Goal: Register for event/course

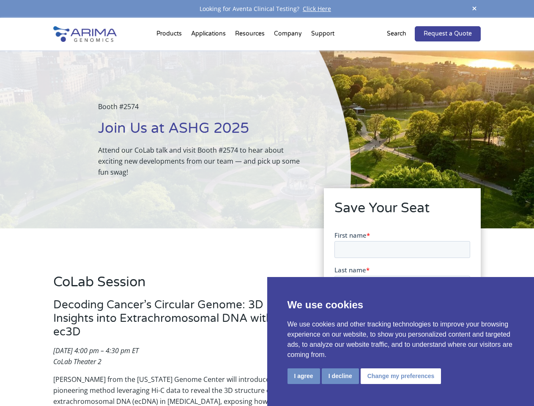
click at [267, 203] on div "Booth #2574 Join Us at ASHG 2025 Attend our CoLab talk and visit Booth #2574 to…" at bounding box center [175, 139] width 351 height 178
click at [304, 376] on button "I agree" at bounding box center [304, 376] width 33 height 16
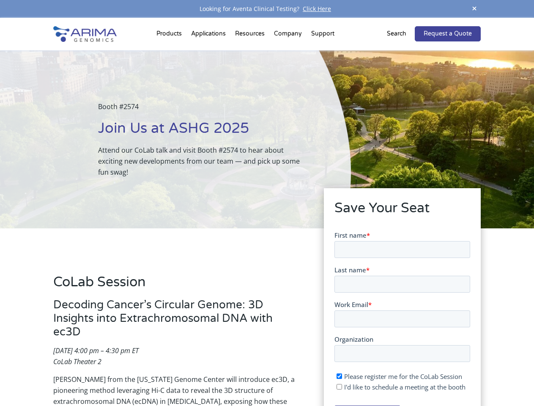
click at [340, 387] on input "I'd like to schedule a meeting at the booth" at bounding box center [338, 386] width 5 height 5
click at [399, 387] on span "I'd like to schedule a meeting at the booth" at bounding box center [404, 386] width 121 height 8
click at [342, 387] on input "I'd like to schedule a meeting at the booth" at bounding box center [338, 386] width 5 height 5
checkbox input "false"
click at [475, 9] on span at bounding box center [474, 8] width 13 height 11
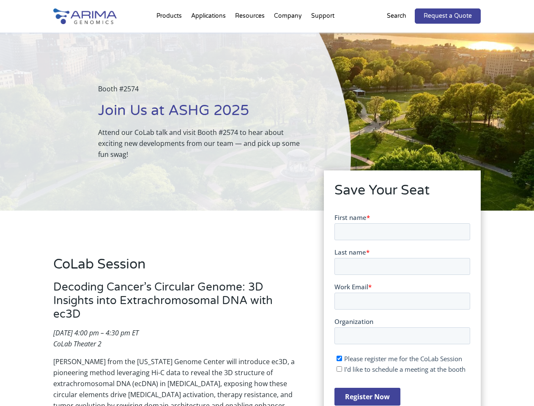
click at [170, 36] on div "Booth #2574 Join Us at ASHG 2025 Attend our CoLab talk and visit Booth #2574 to…" at bounding box center [175, 122] width 351 height 178
click at [251, 36] on div "Booth #2574 Join Us at ASHG 2025 Attend our CoLab talk and visit Booth #2574 to…" at bounding box center [175, 122] width 351 height 178
click at [288, 36] on div "Booth #2574 Join Us at ASHG 2025 Attend our CoLab talk and visit Booth #2574 to…" at bounding box center [175, 122] width 351 height 178
click at [323, 36] on div "Booth #2574 Join Us at ASHG 2025 Attend our CoLab talk and visit Booth #2574 to…" at bounding box center [175, 122] width 351 height 178
